Goal: Task Accomplishment & Management: Manage account settings

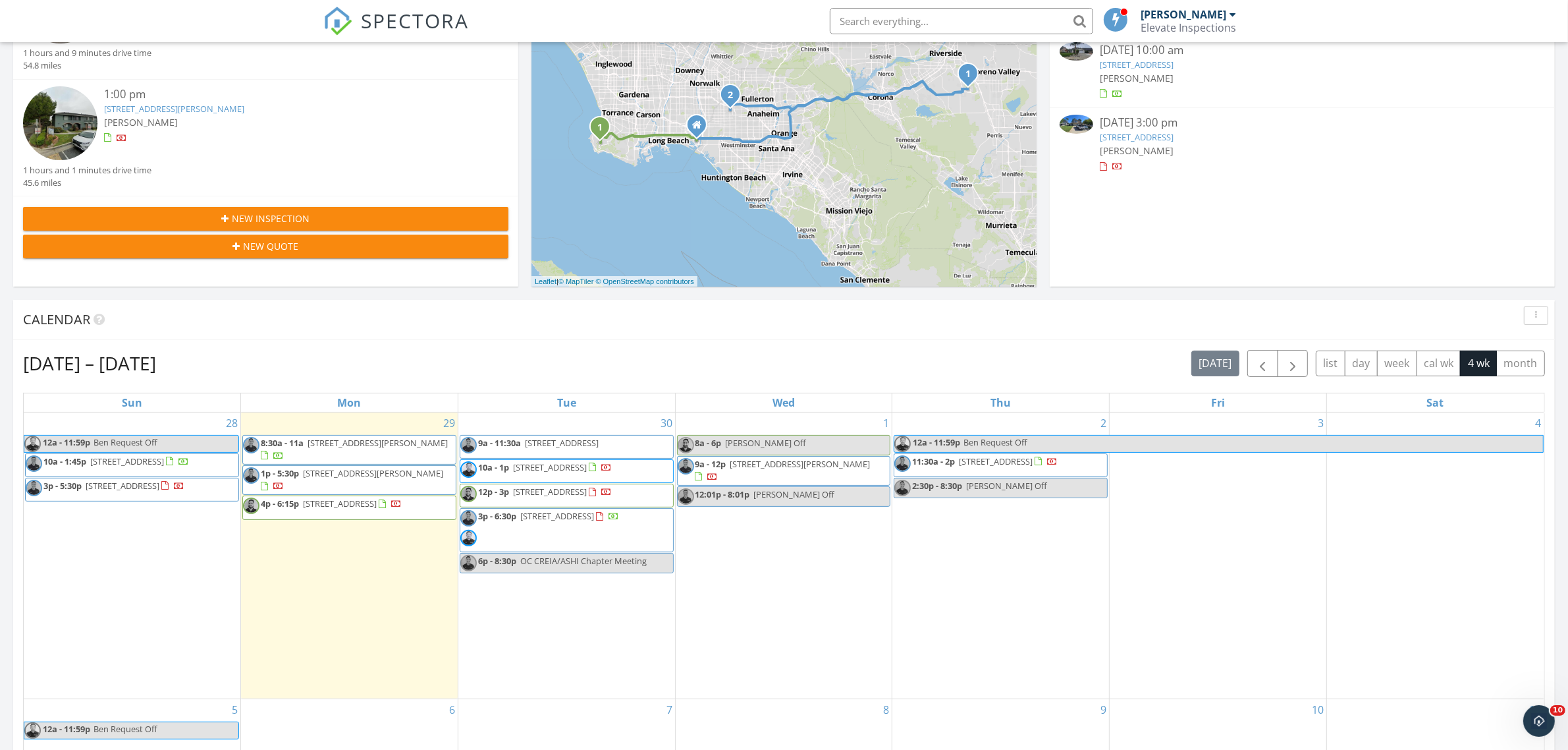
scroll to position [412, 0]
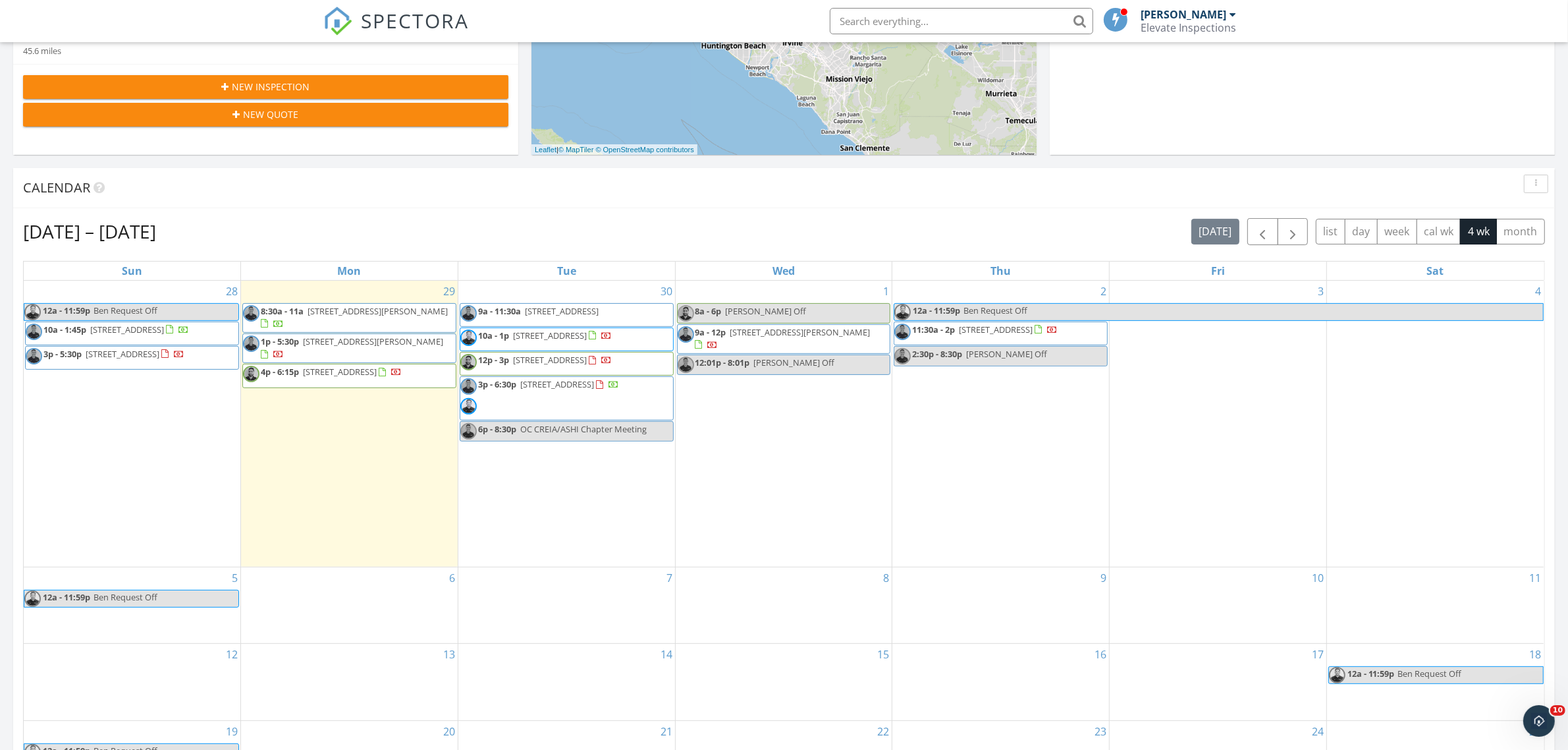
click at [144, 338] on span "10a - 1:45p 6667 King St , Chino 91710" at bounding box center [107, 333] width 163 height 20
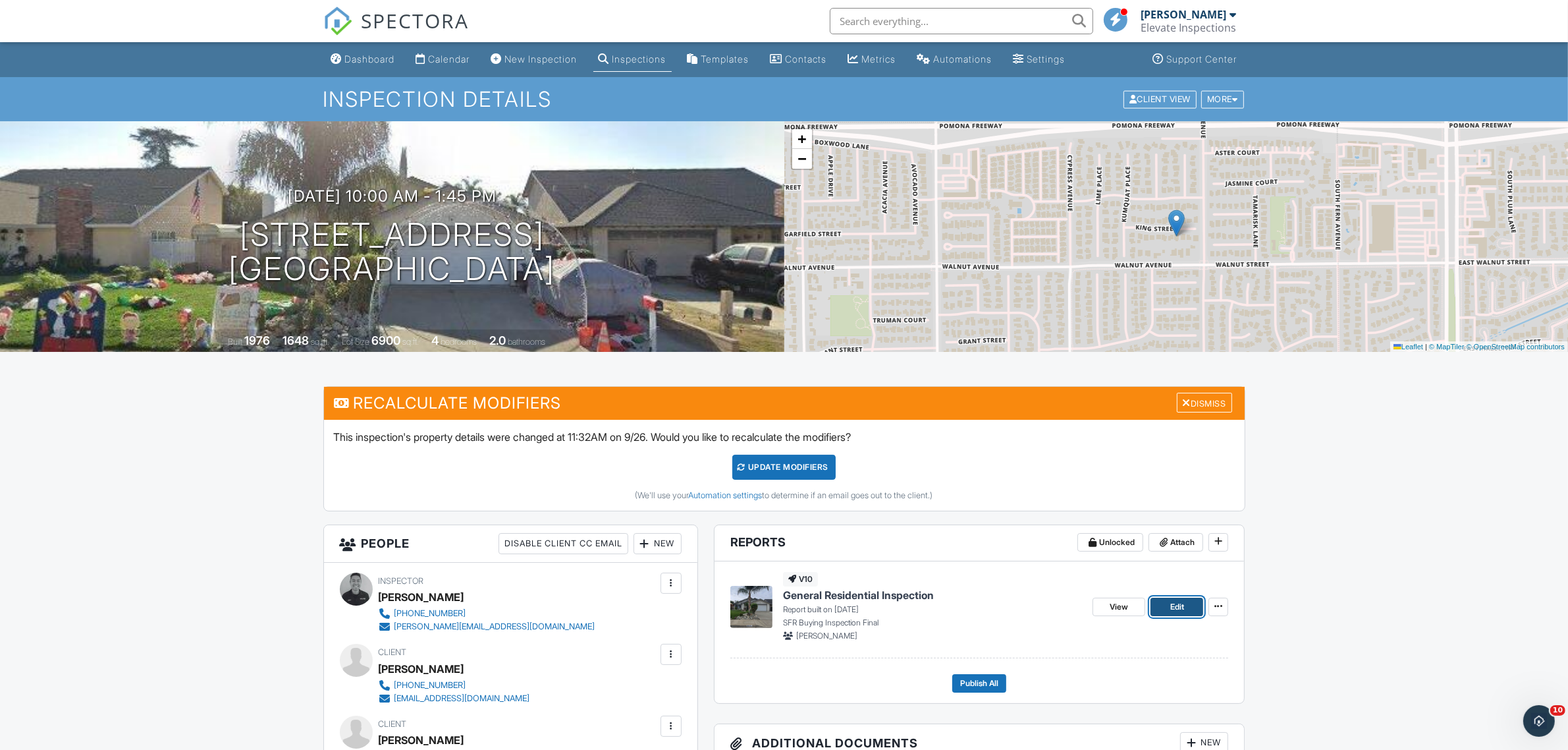
click at [1176, 604] on span "Edit" at bounding box center [1177, 607] width 14 height 13
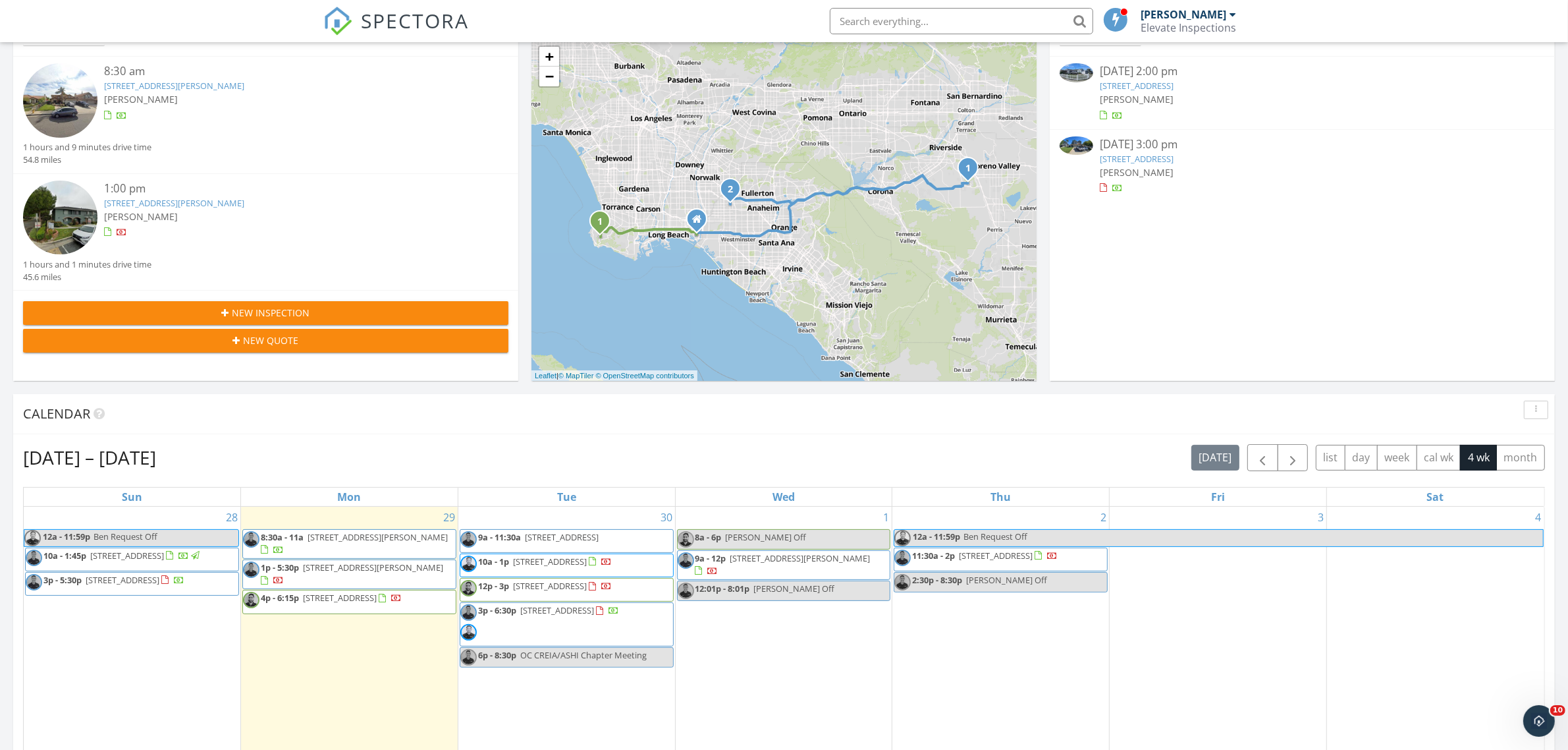
scroll to position [247, 0]
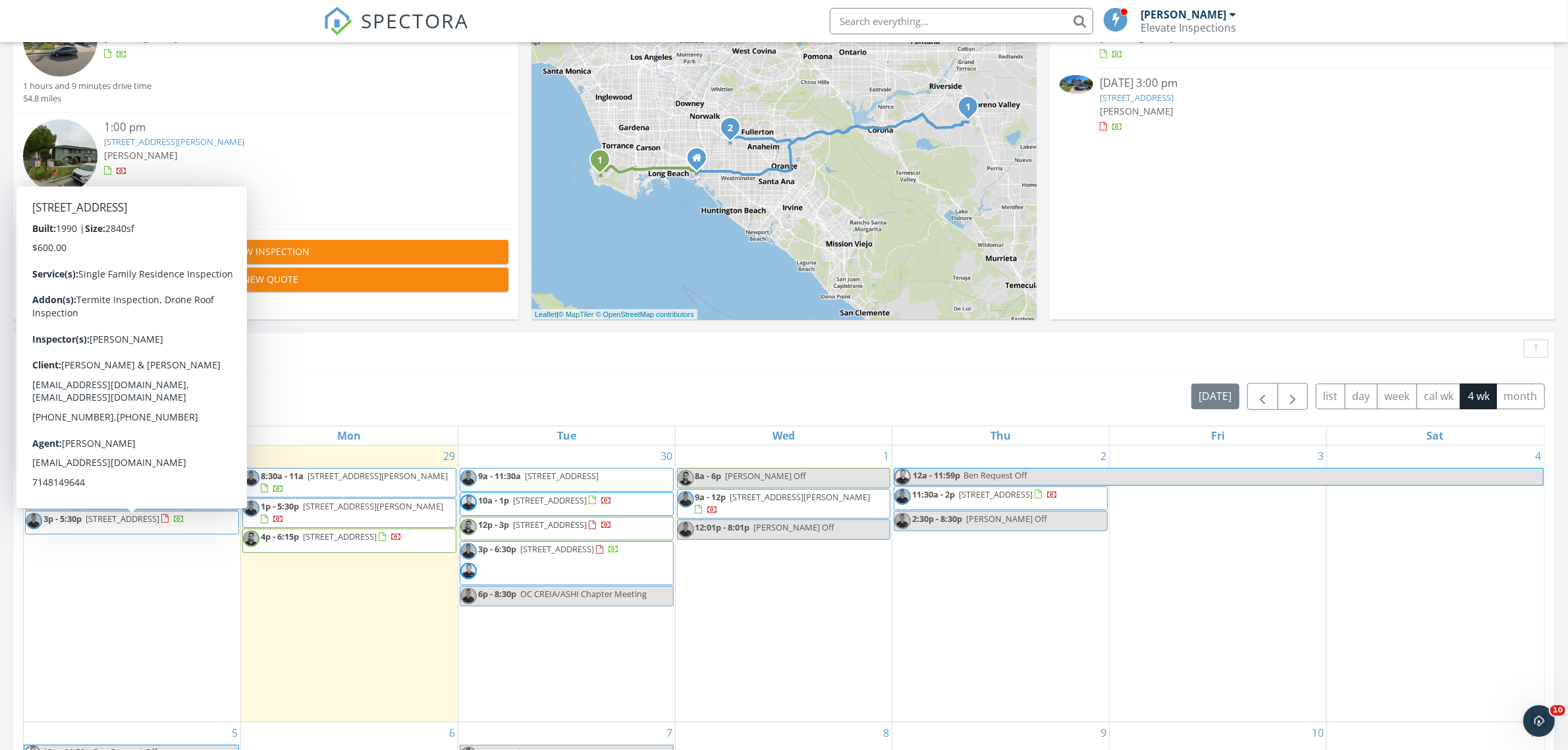
click at [175, 533] on span "3p - 5:30p 17346 Cold Spring Cir, Riverside 92503" at bounding box center [105, 523] width 159 height 20
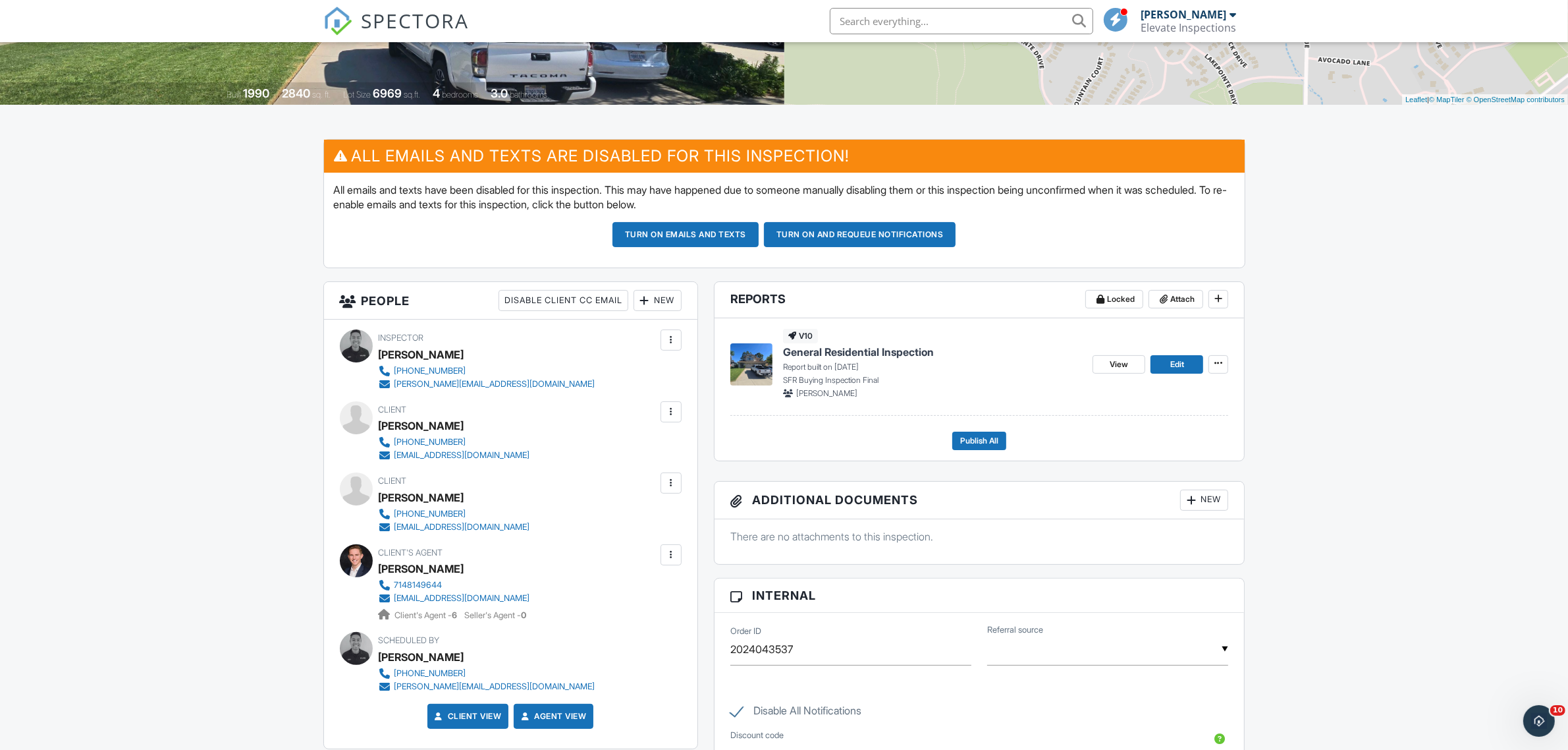
scroll to position [165, 0]
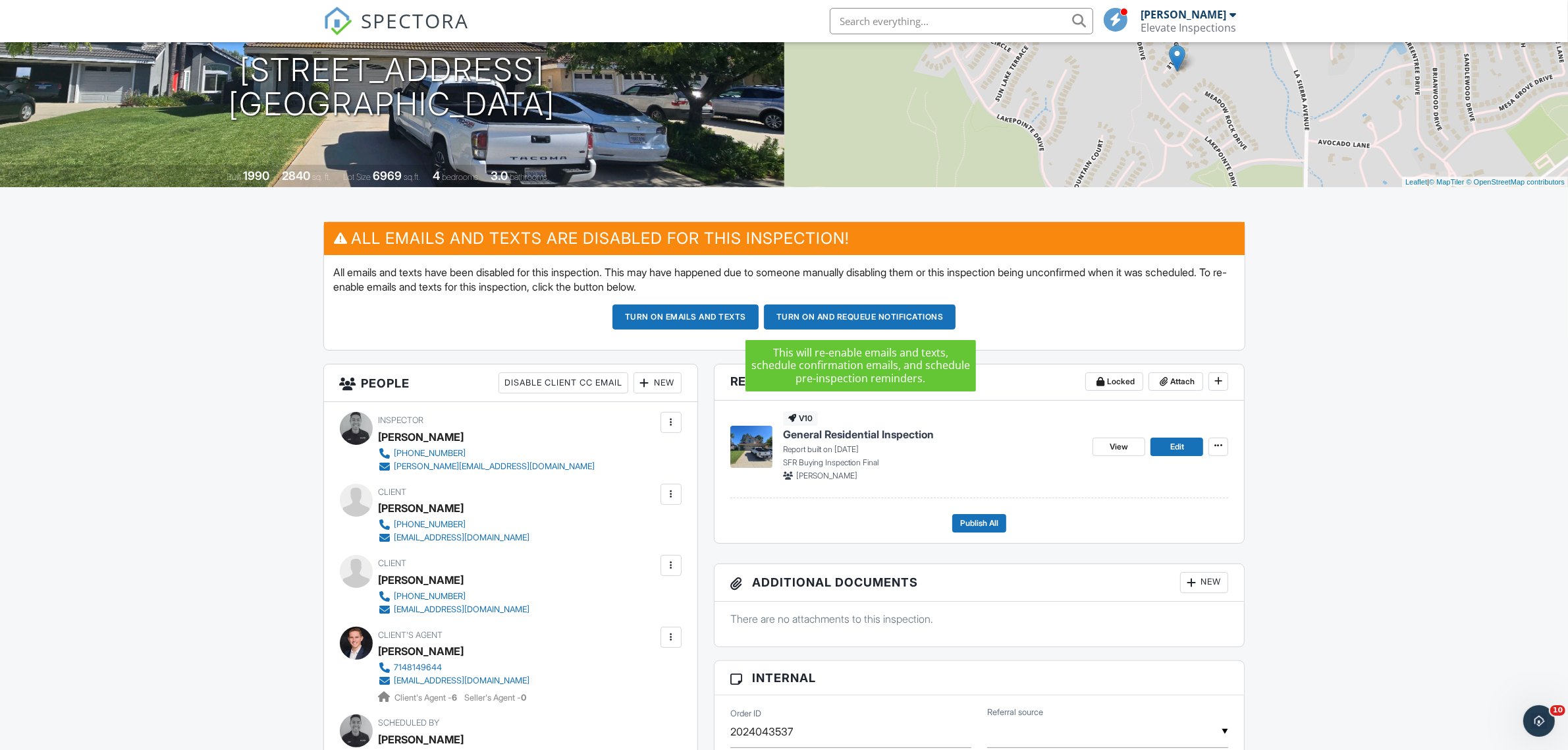
click at [904, 313] on button "Turn on and Requeue Notifications" at bounding box center [860, 317] width 193 height 25
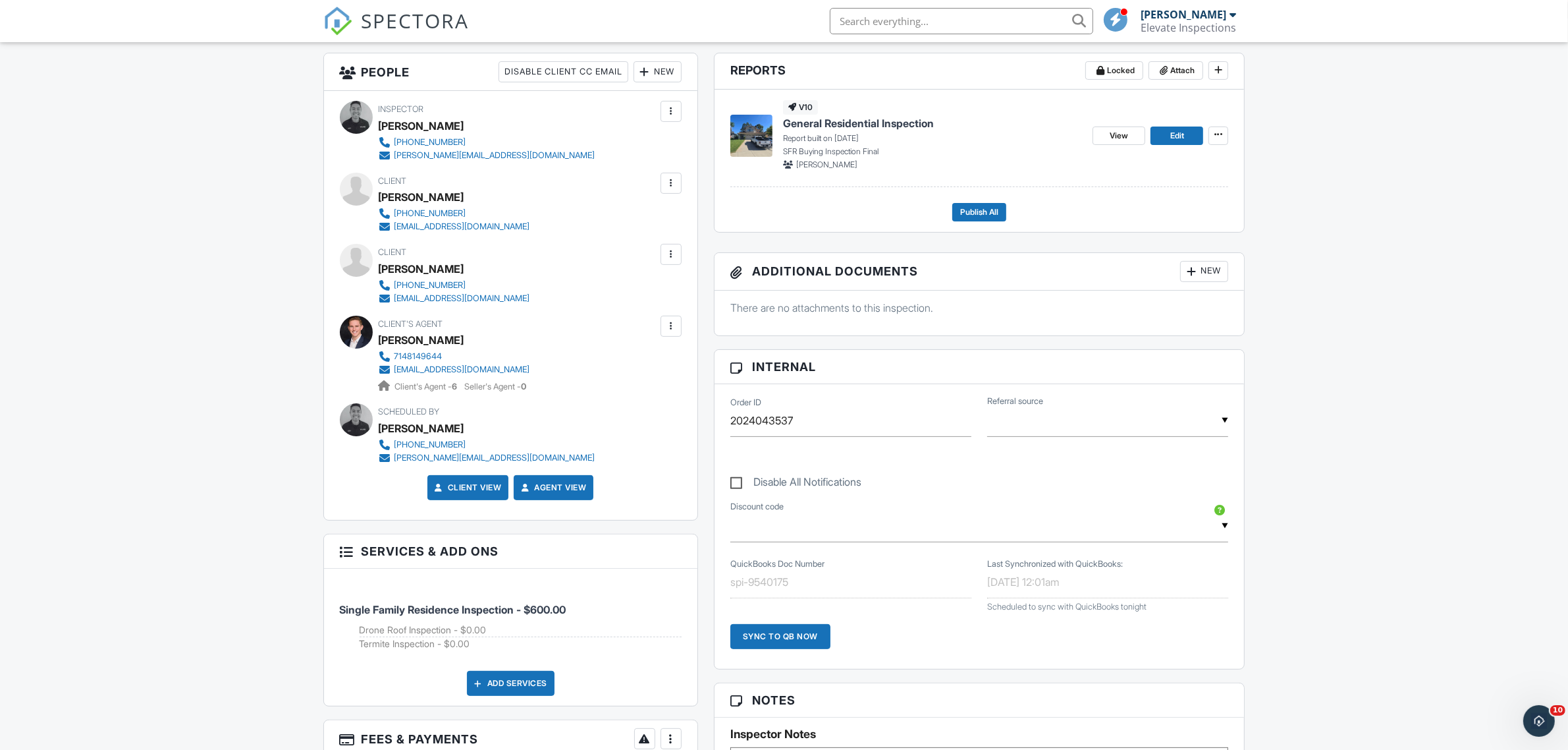
scroll to position [158, 0]
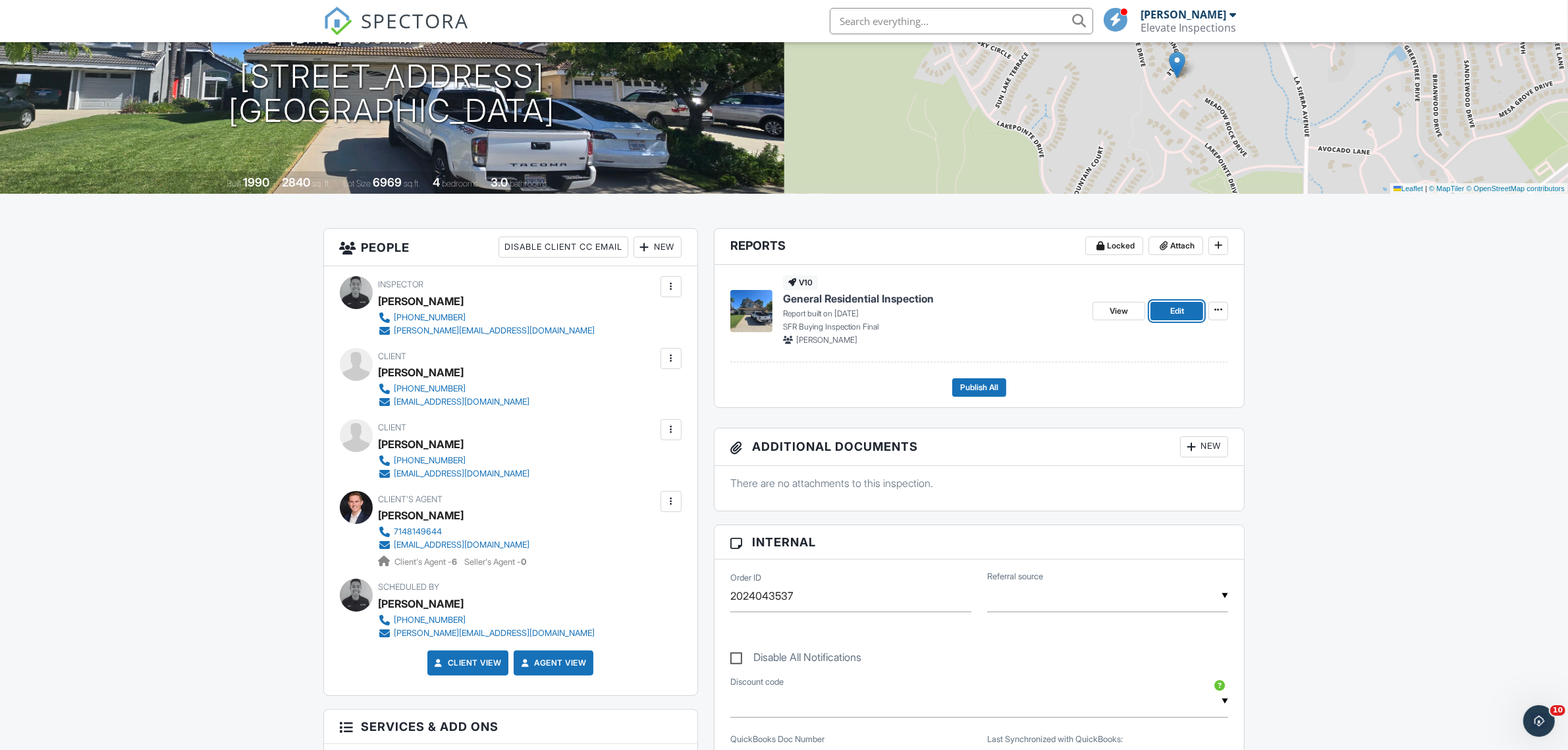
click at [1181, 309] on span "Edit" at bounding box center [1177, 311] width 14 height 13
